Goal: Navigation & Orientation: Find specific page/section

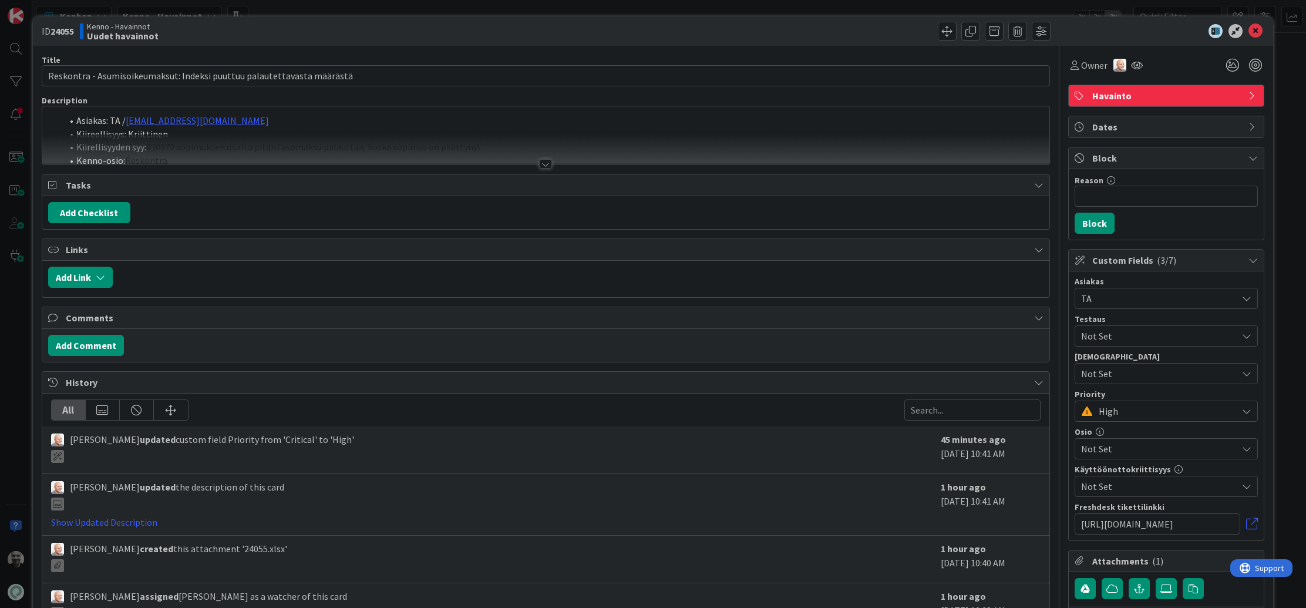
click at [546, 165] on div at bounding box center [545, 163] width 13 height 9
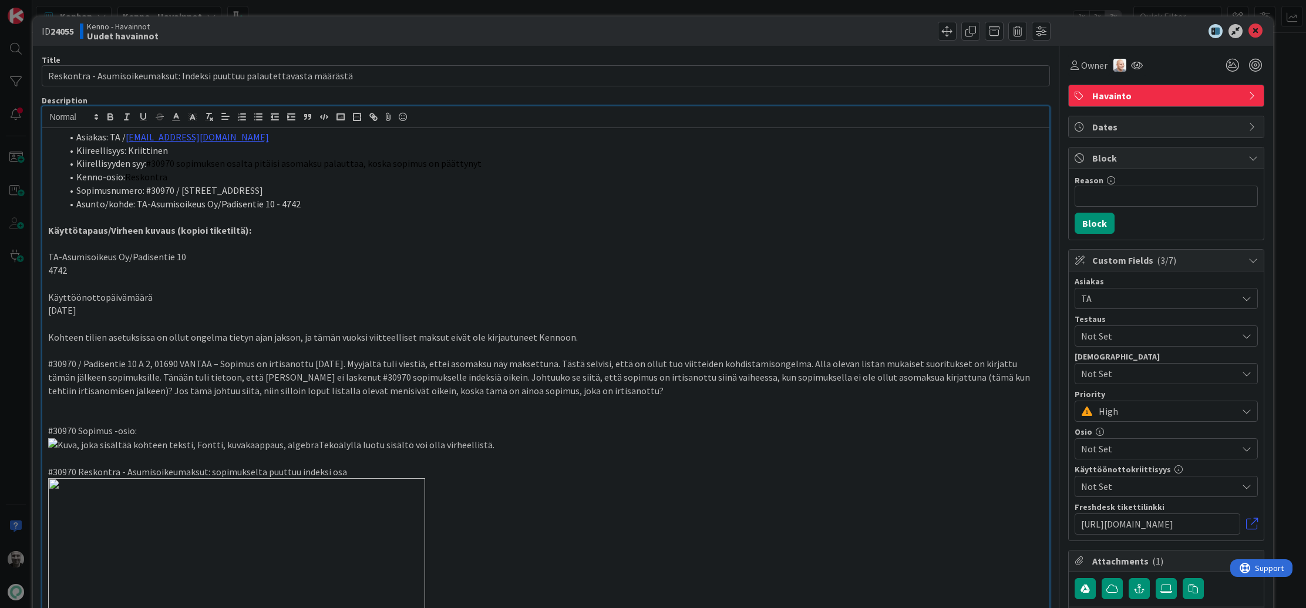
click at [387, 374] on p "#30970 / Padisentie 10 A 2, 01690 VANTAA – Sopimus on irtisanottu 14.10.2025. M…" at bounding box center [546, 377] width 996 height 40
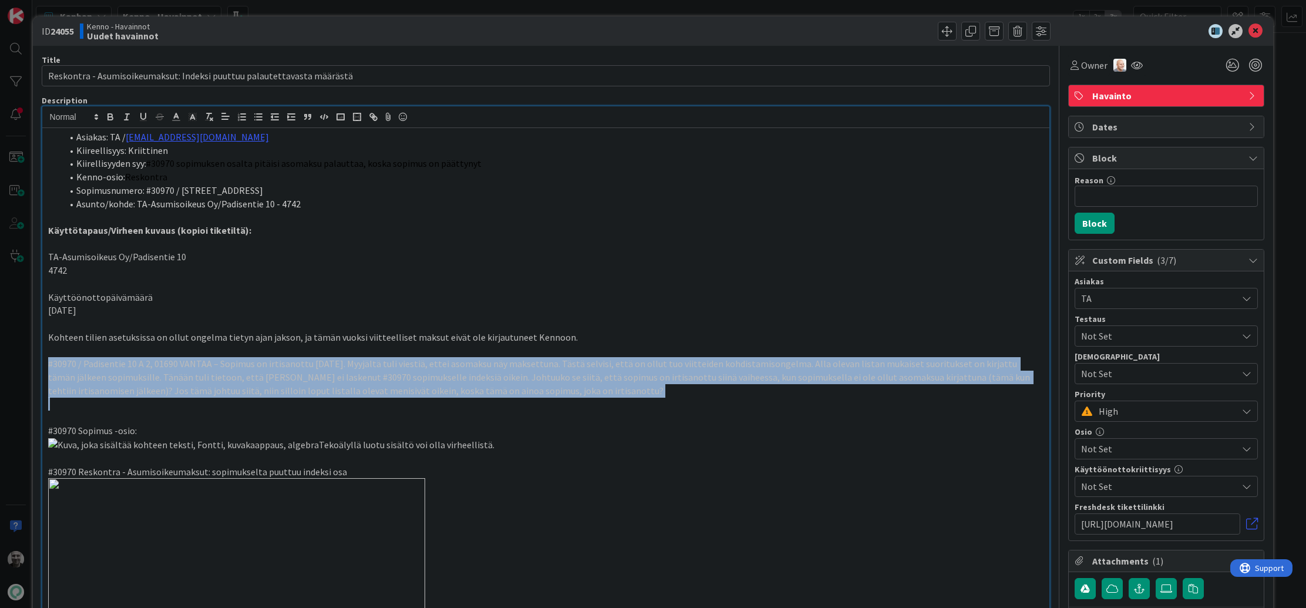
click at [387, 374] on p "#30970 / Padisentie 10 A 2, 01690 VANTAA – Sopimus on irtisanottu 14.10.2025. M…" at bounding box center [546, 377] width 996 height 40
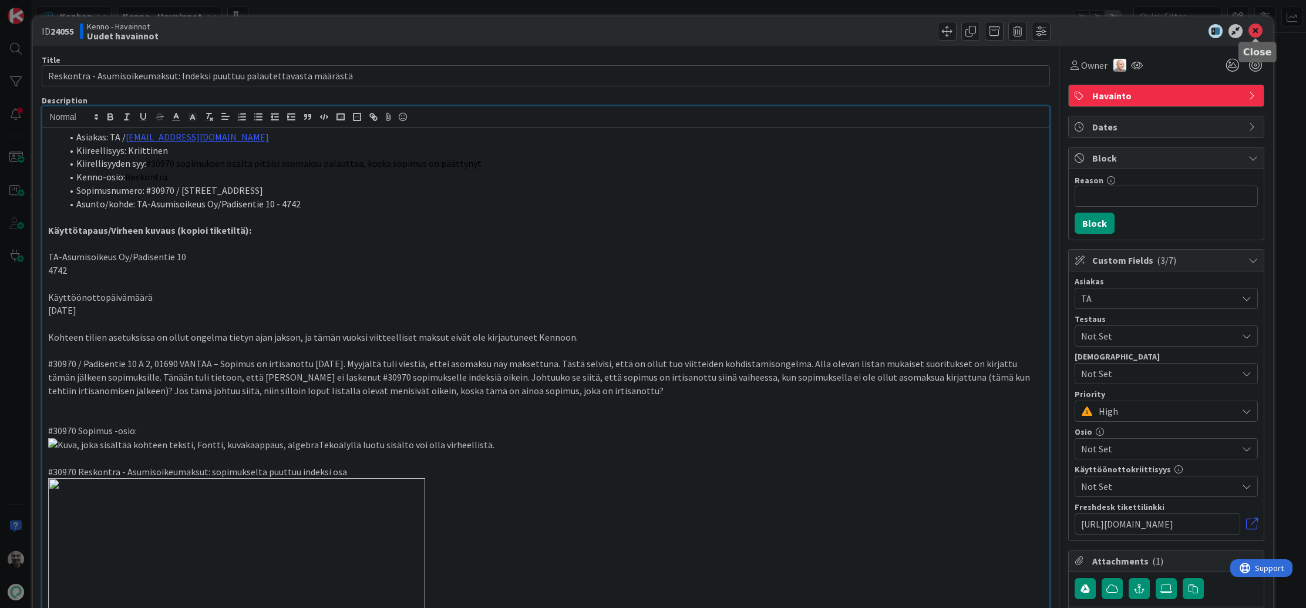
click at [1255, 31] on icon at bounding box center [1256, 31] width 14 height 14
